Goal: Communication & Community: Connect with others

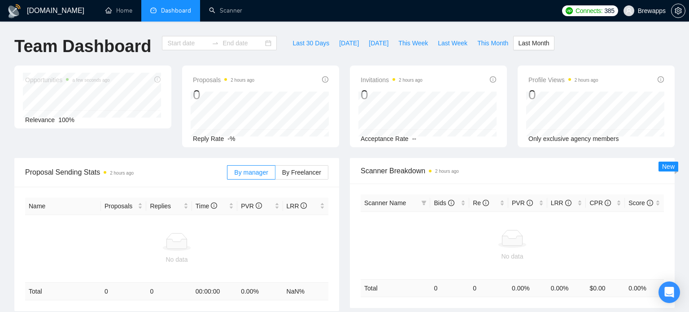
type input "[DATE]"
type input "2025-09-30"
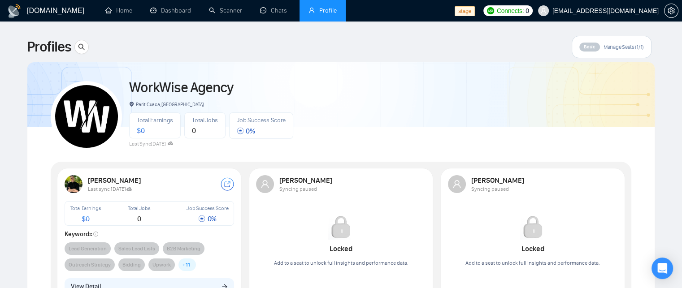
click at [276, 14] on link "Chats" at bounding box center [275, 11] width 30 height 8
